Goal: Information Seeking & Learning: Learn about a topic

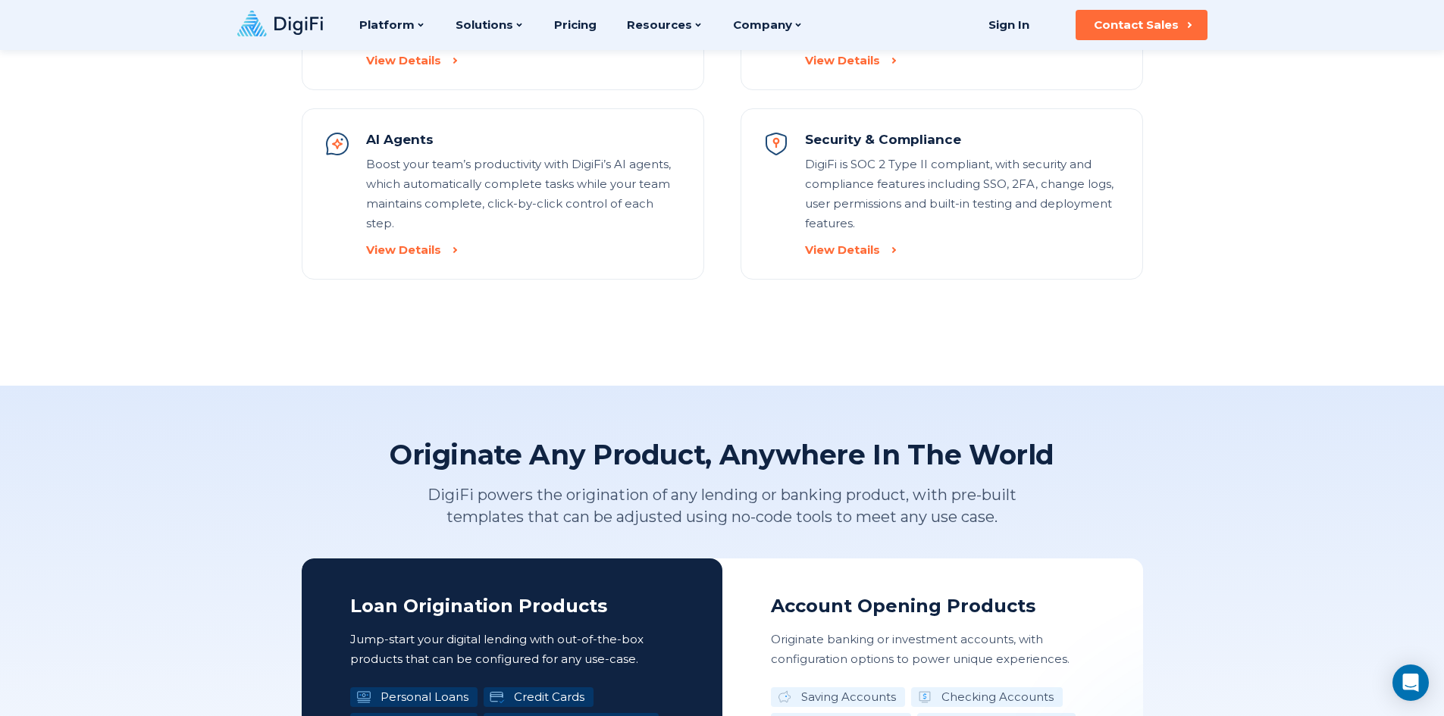
scroll to position [1819, 0]
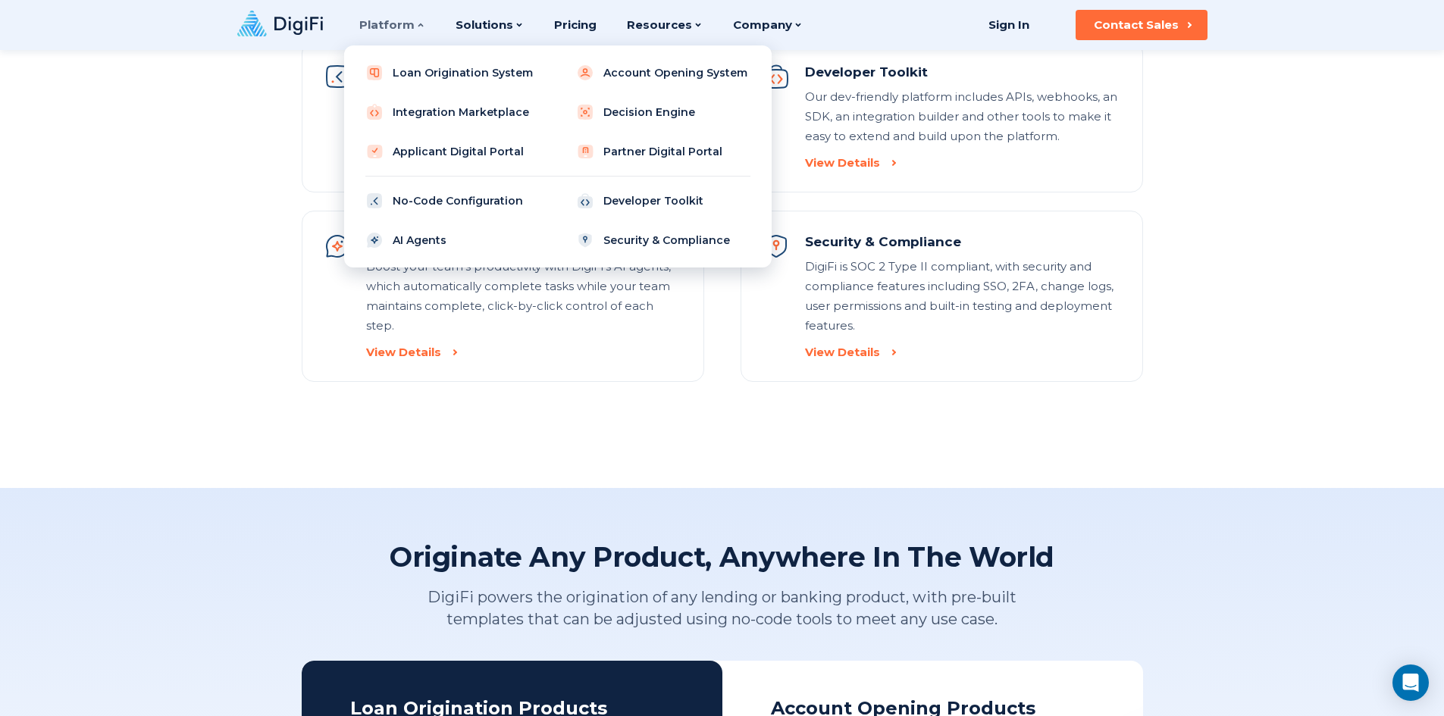
click at [420, 29] on icon at bounding box center [420, 24] width 9 height 9
click at [611, 239] on link "Security & Compliance" at bounding box center [663, 240] width 193 height 30
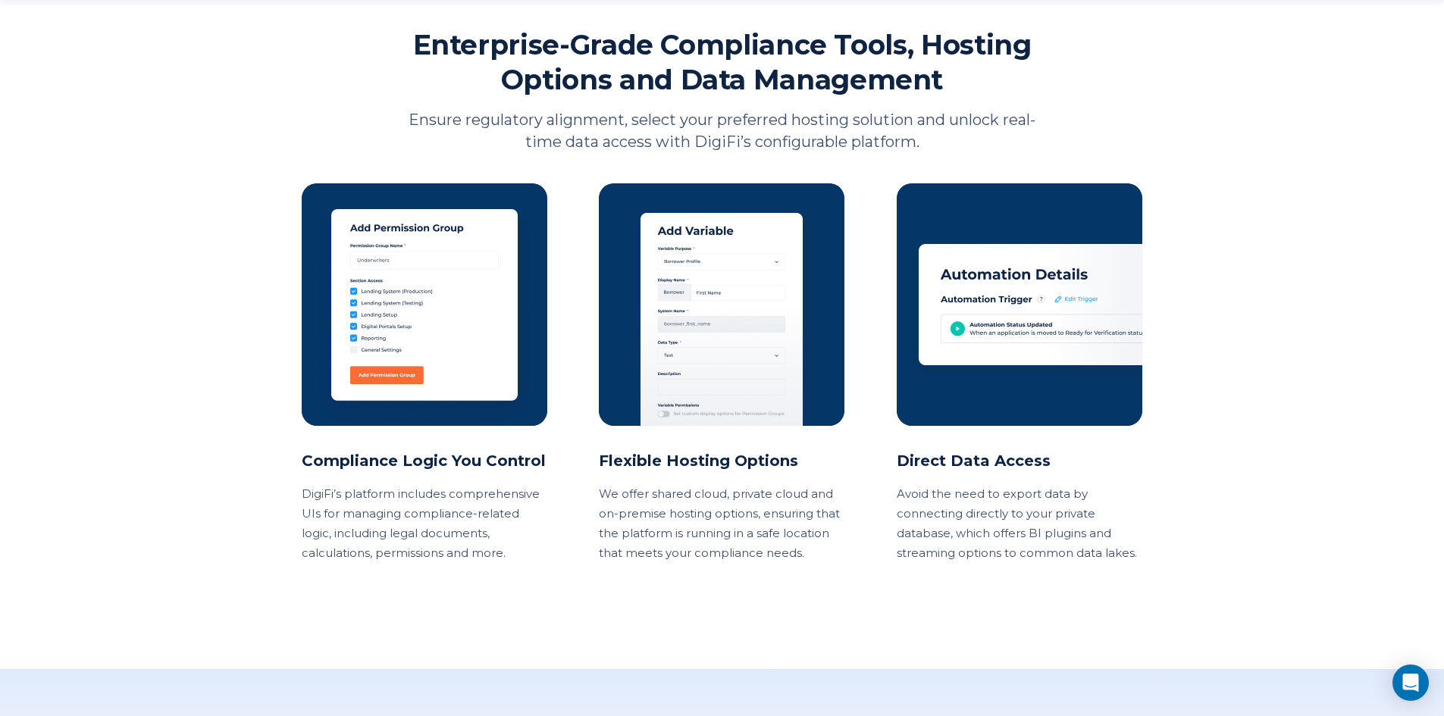
scroll to position [1592, 0]
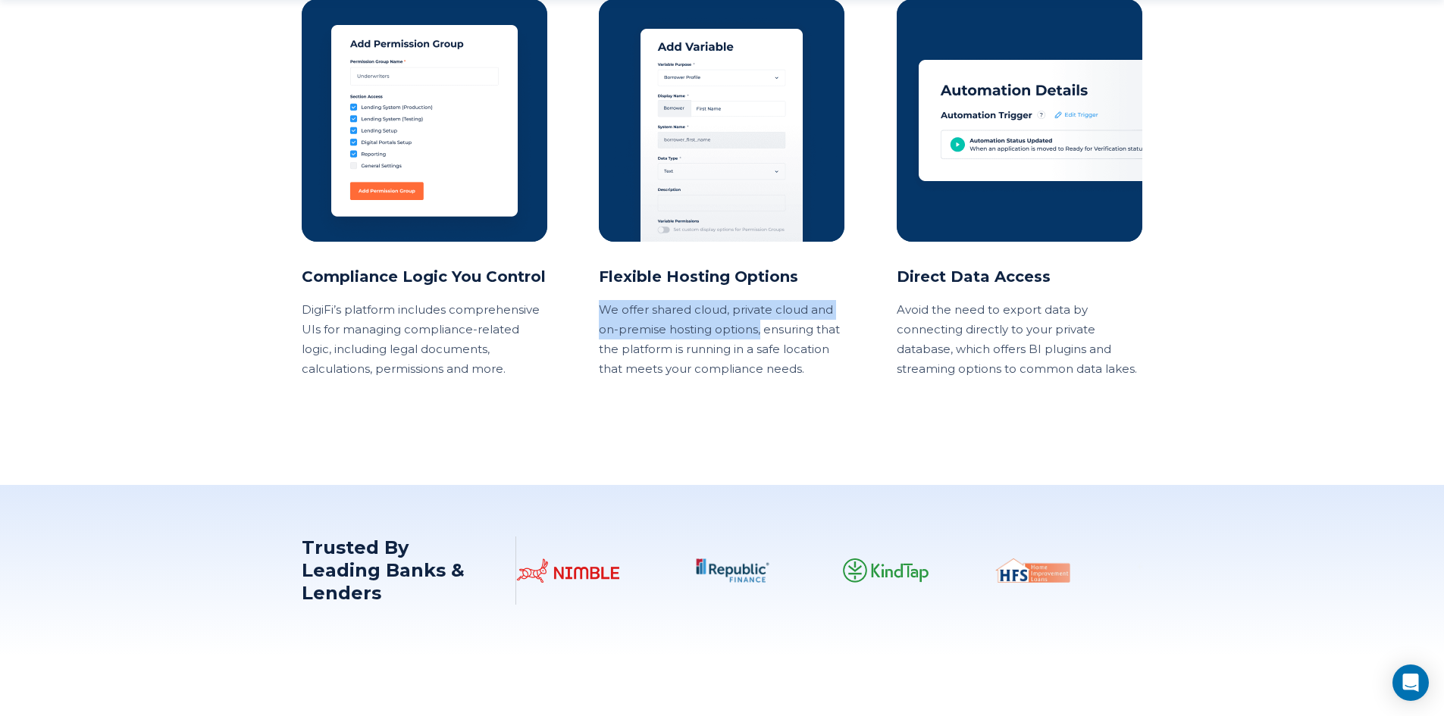
drag, startPoint x: 681, startPoint y: 333, endPoint x: 595, endPoint y: 311, distance: 89.3
click at [597, 310] on div "Compliance Logic You Control DigiFi’s platform includes comprehensive UIs for m…" at bounding box center [722, 189] width 841 height 380
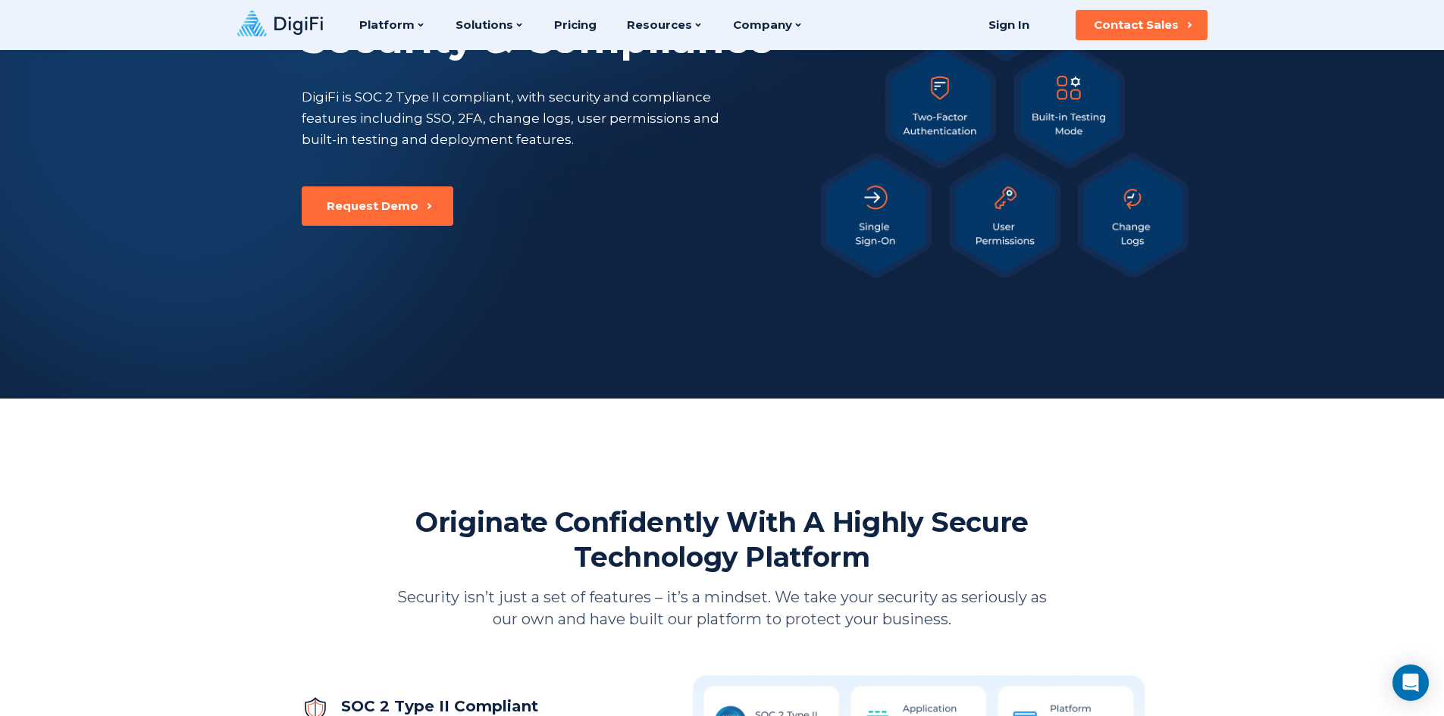
scroll to position [0, 0]
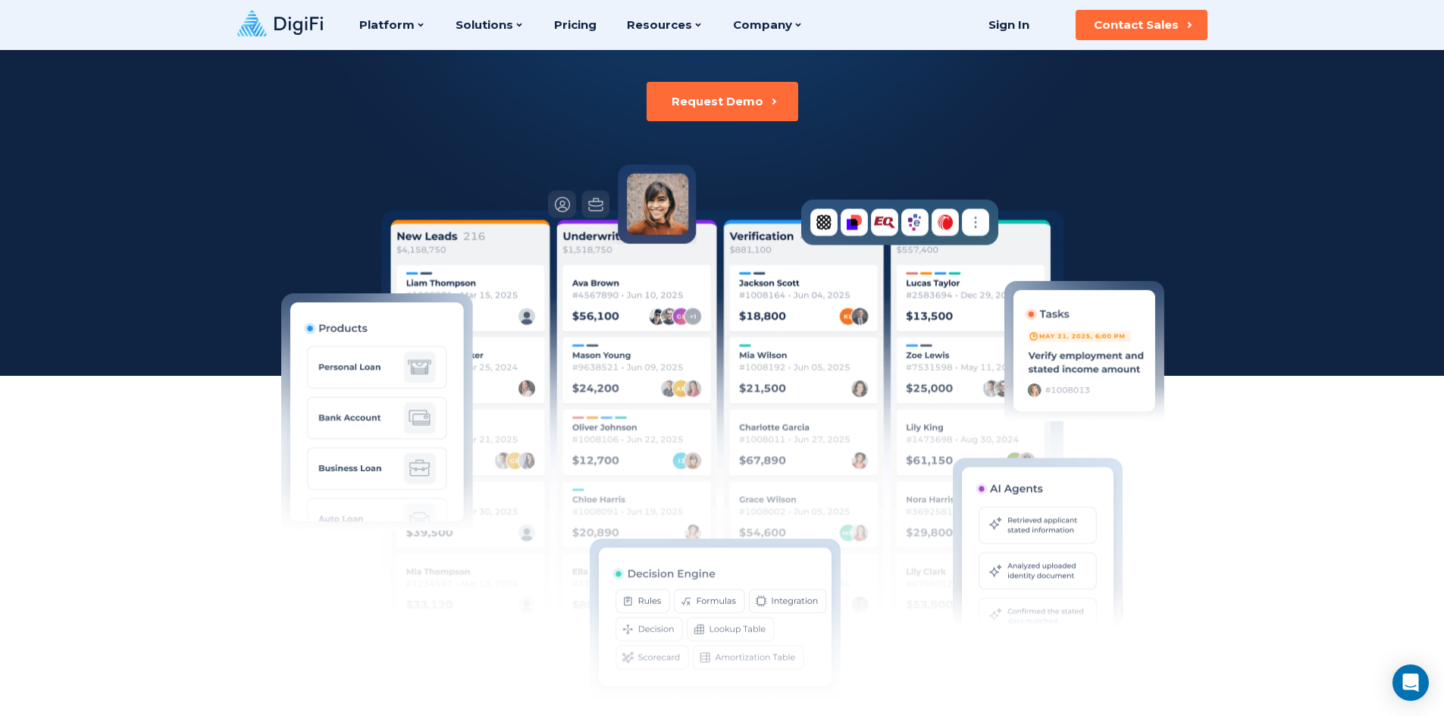
scroll to position [76, 0]
